Goal: Task Accomplishment & Management: Complete application form

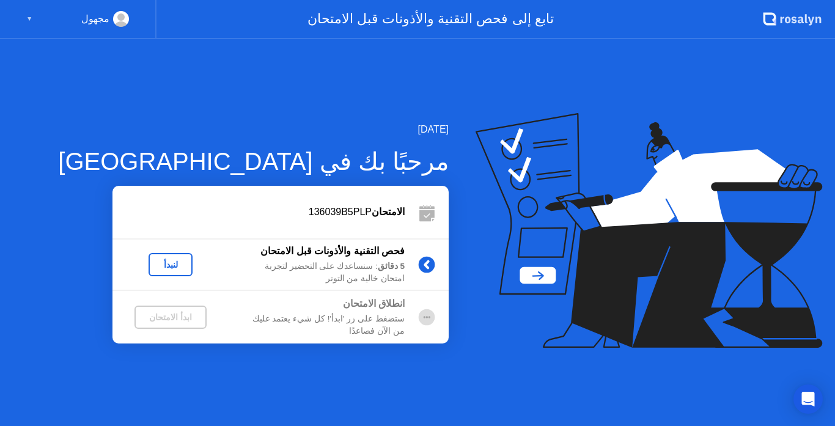
click at [178, 318] on div "ابدأ الامتحان" at bounding box center [170, 317] width 62 height 10
click at [165, 265] on div "لنبدأ" at bounding box center [170, 265] width 34 height 10
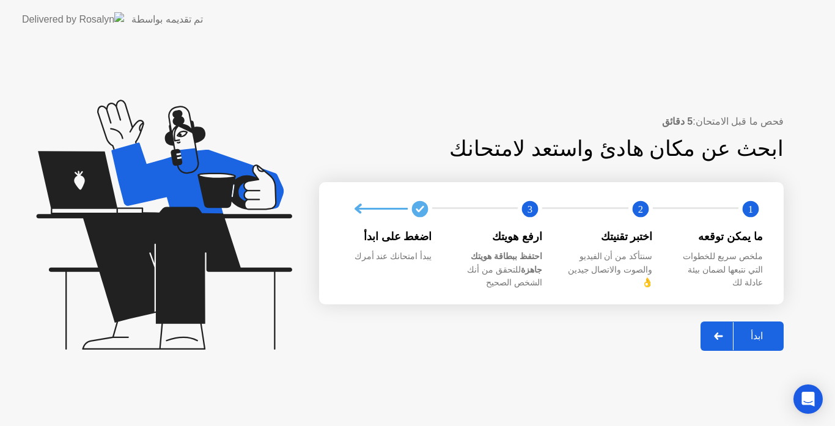
click at [758, 330] on div "ابدأ" at bounding box center [756, 336] width 46 height 12
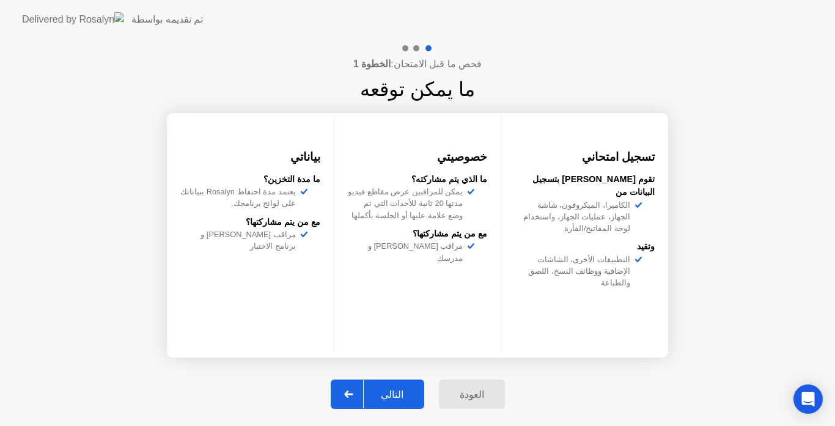
click at [384, 391] on div "التالي" at bounding box center [392, 395] width 57 height 12
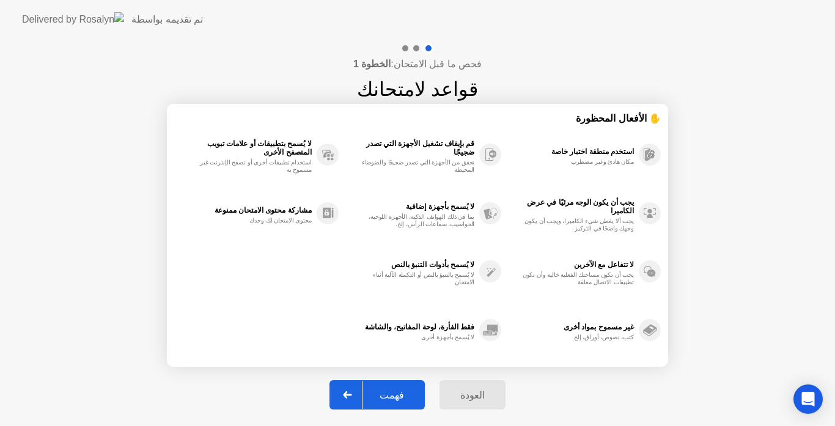
click at [384, 391] on div "فهمت" at bounding box center [391, 395] width 59 height 12
select select "**********"
select select "*******"
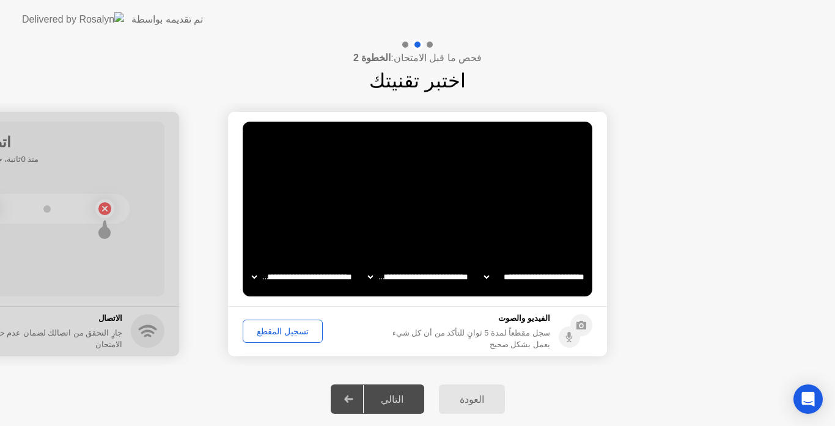
click at [272, 326] on div "تسجيل المقطع" at bounding box center [282, 331] width 71 height 10
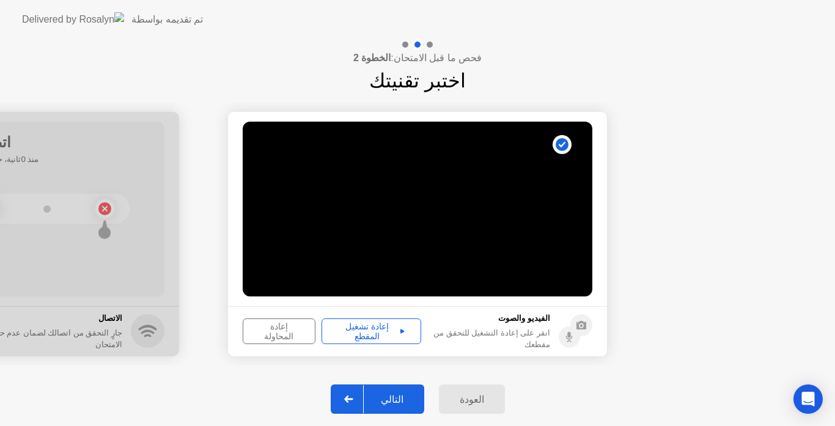
click at [375, 331] on div "إعادة تشغيل المقطع" at bounding box center [371, 331] width 91 height 20
click at [395, 398] on div "التالي" at bounding box center [392, 399] width 57 height 12
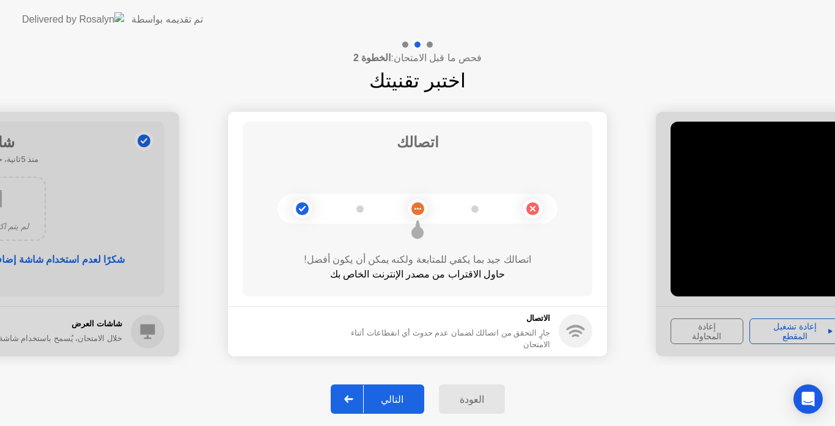
click at [395, 398] on div "التالي" at bounding box center [392, 399] width 57 height 12
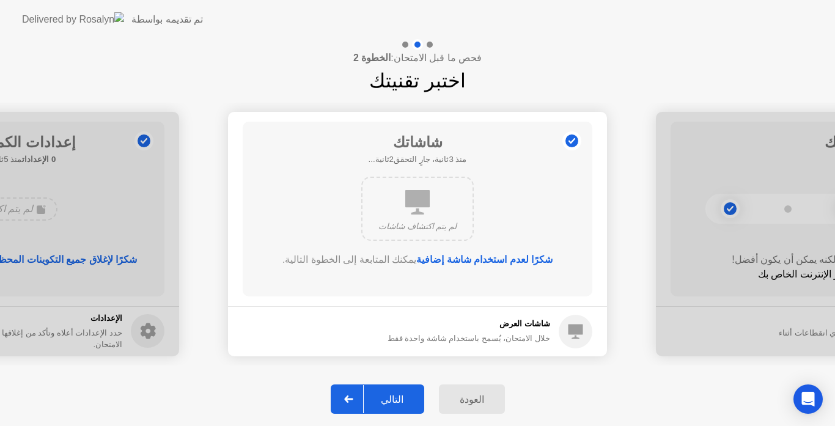
click at [397, 379] on div "العودة التالي" at bounding box center [417, 399] width 835 height 54
click at [396, 398] on div "التالي" at bounding box center [392, 399] width 57 height 12
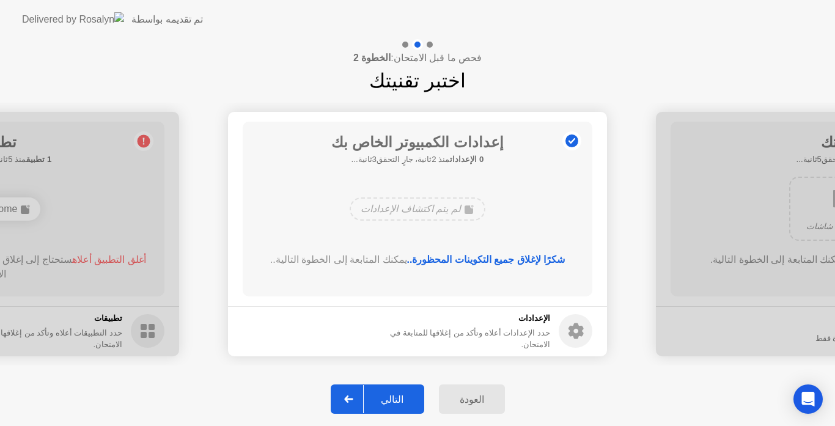
click at [396, 398] on div "التالي" at bounding box center [392, 399] width 57 height 12
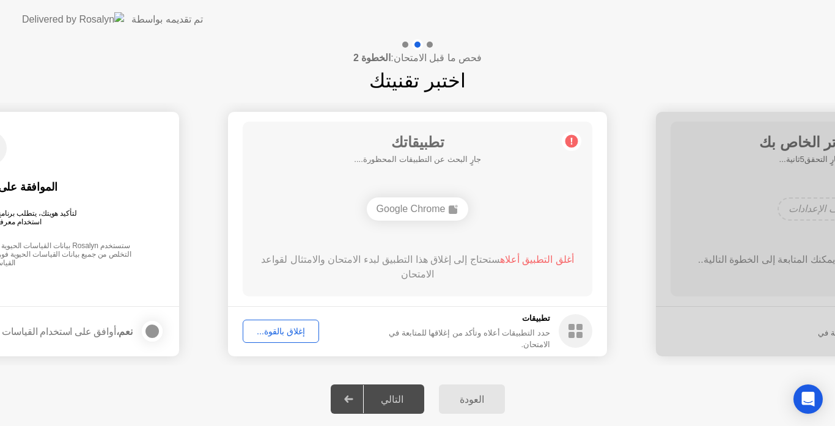
click at [437, 209] on div "Google Chrome" at bounding box center [418, 208] width 102 height 23
click at [423, 1] on header "تم تقديمه بواسطة" at bounding box center [417, 19] width 835 height 39
click at [283, 330] on div "إغلاق بالقوة..." at bounding box center [281, 331] width 68 height 10
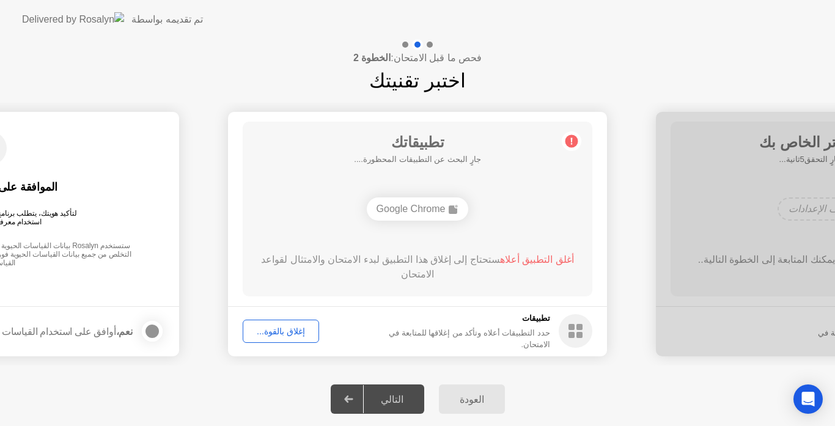
click at [396, 401] on div "التالي" at bounding box center [392, 399] width 57 height 12
click at [387, 395] on div "التالي" at bounding box center [392, 399] width 57 height 12
click at [401, 401] on div "التالي" at bounding box center [392, 399] width 57 height 12
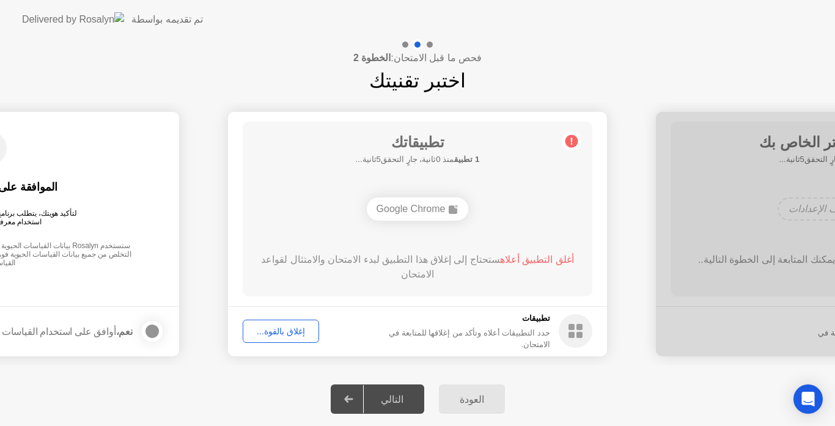
click at [401, 401] on div "التالي" at bounding box center [392, 399] width 57 height 12
click at [283, 335] on div "إغلاق بالقوة..." at bounding box center [281, 331] width 68 height 10
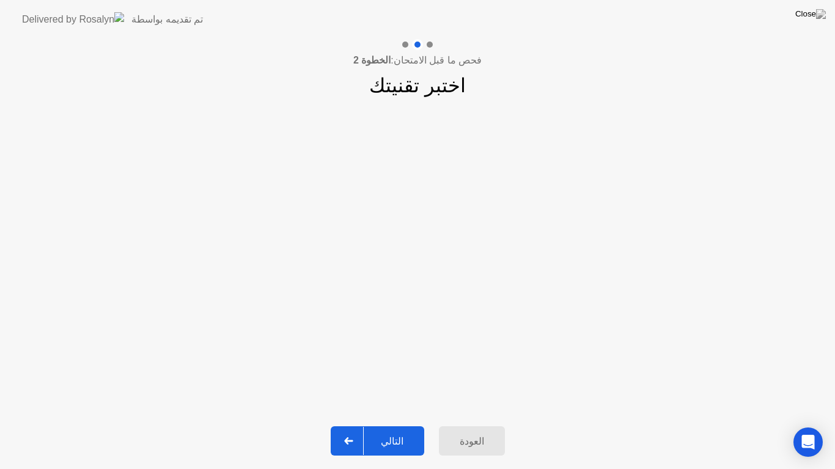
click at [403, 425] on div "التالي" at bounding box center [392, 442] width 57 height 12
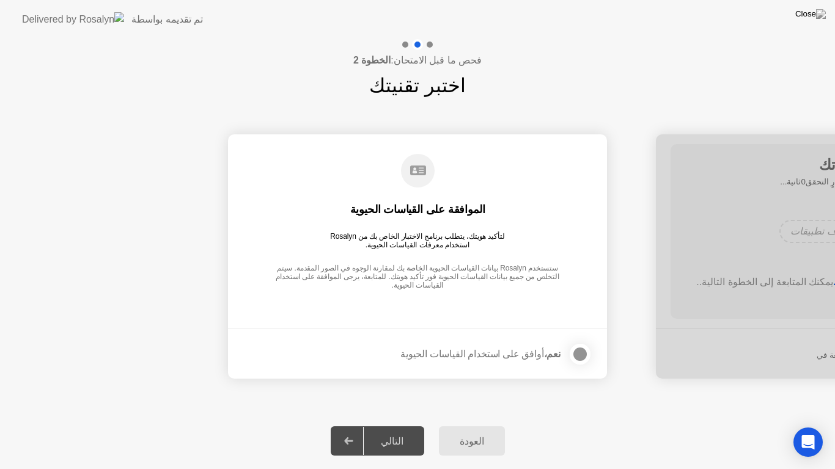
click at [403, 425] on div "التالي" at bounding box center [392, 442] width 57 height 12
click at [577, 356] on div at bounding box center [579, 354] width 15 height 15
click at [397, 425] on div "التالي" at bounding box center [392, 442] width 57 height 12
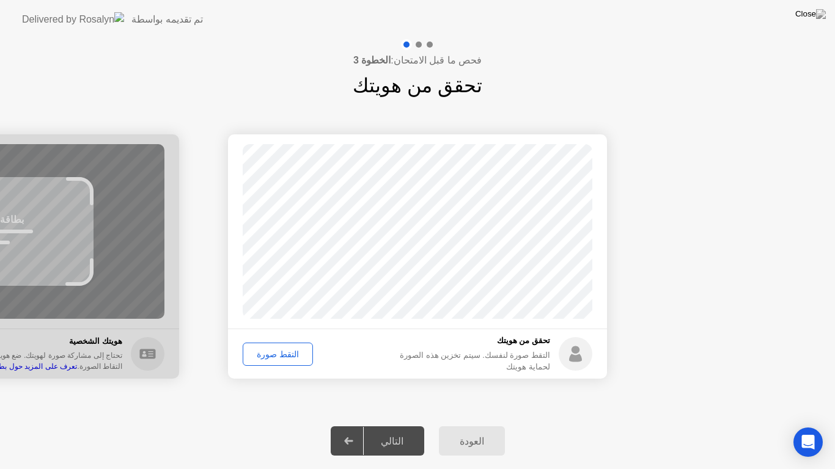
click at [285, 351] on div "التقط صورة" at bounding box center [278, 354] width 62 height 10
click at [398, 425] on div "التالي" at bounding box center [392, 442] width 57 height 12
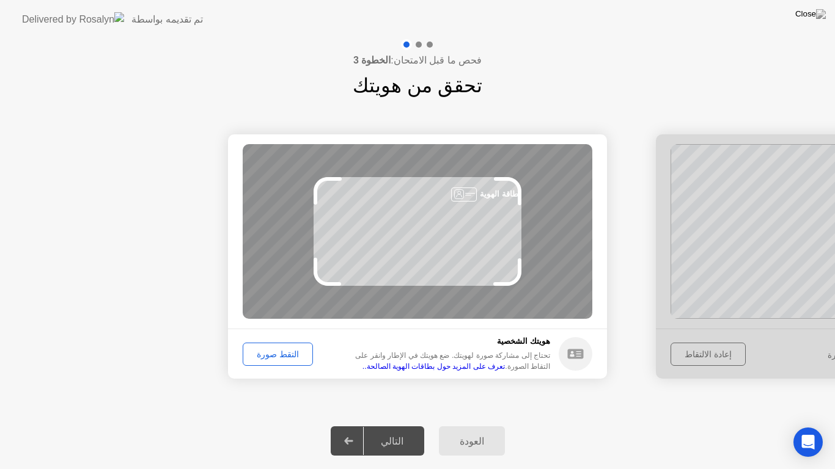
click at [271, 359] on div "التقط صورة" at bounding box center [278, 354] width 62 height 10
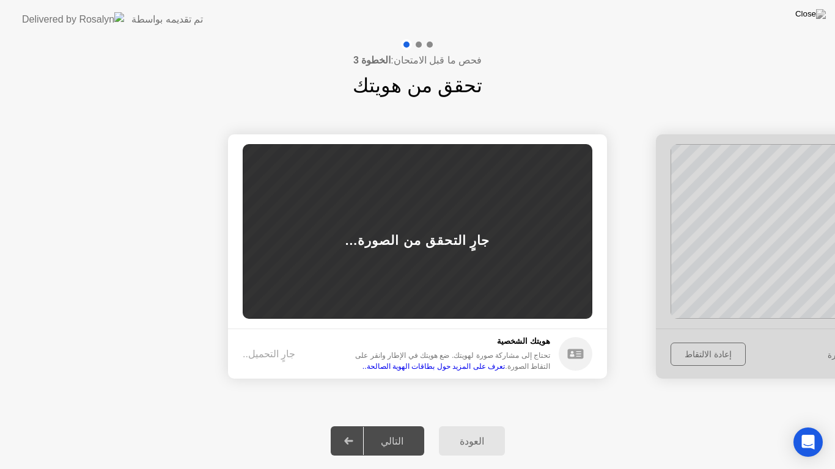
click at [433, 425] on div "العودة التالي" at bounding box center [417, 441] width 835 height 56
click at [574, 350] on icon at bounding box center [575, 354] width 16 height 10
click at [505, 367] on link "تعرف على المزيد حول بطاقات الهوية الصالحة.." at bounding box center [433, 366] width 142 height 9
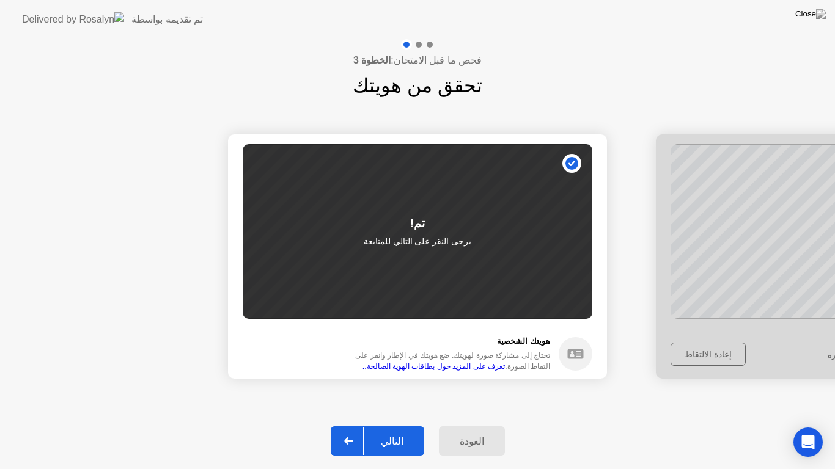
click at [389, 425] on button "التالي" at bounding box center [377, 440] width 93 height 29
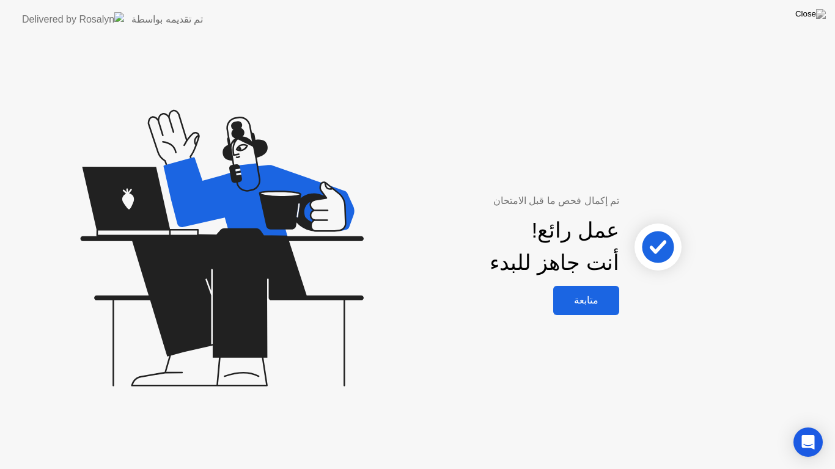
click at [585, 294] on div "متابعة" at bounding box center [586, 300] width 59 height 12
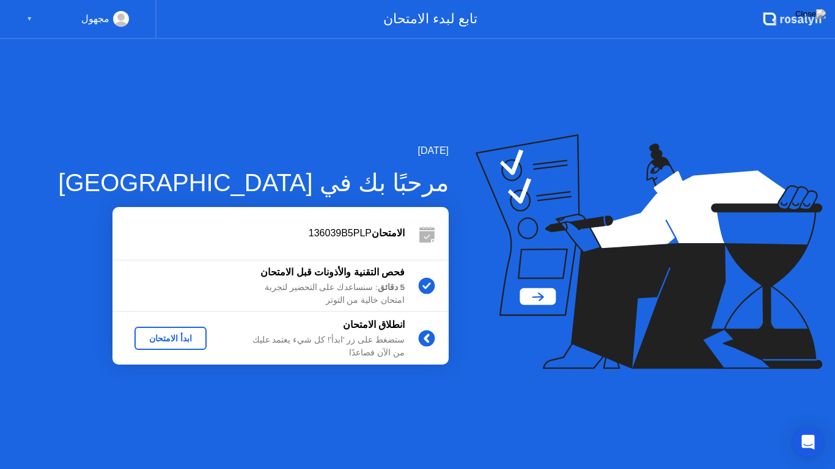
click at [163, 338] on div "ابدأ الامتحان" at bounding box center [170, 339] width 62 height 10
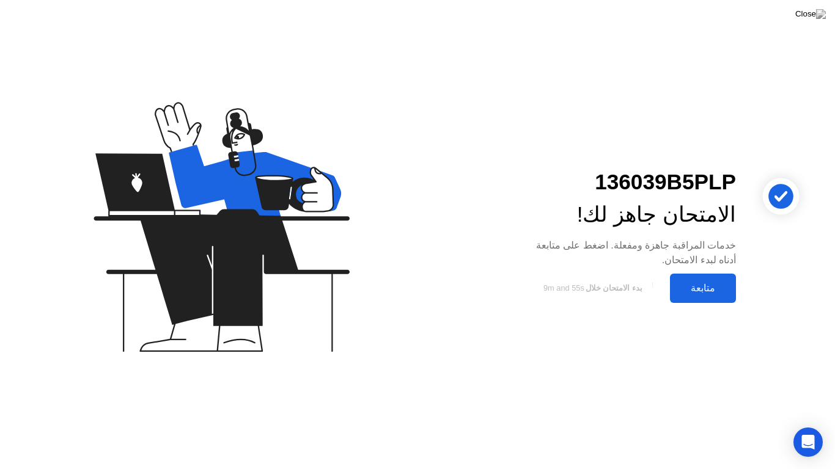
click at [689, 288] on div "متابعة" at bounding box center [702, 288] width 59 height 12
